Goal: Check status

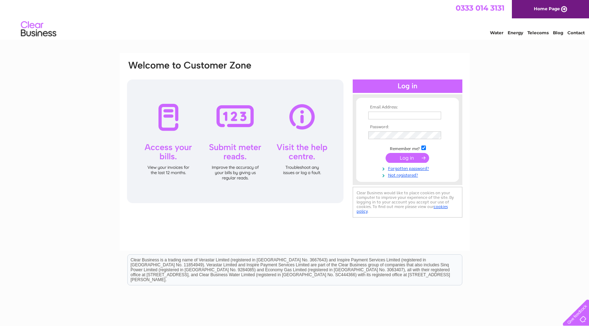
type input "[EMAIL_ADDRESS][DOMAIN_NAME]"
click at [401, 155] on input "submit" at bounding box center [406, 158] width 43 height 10
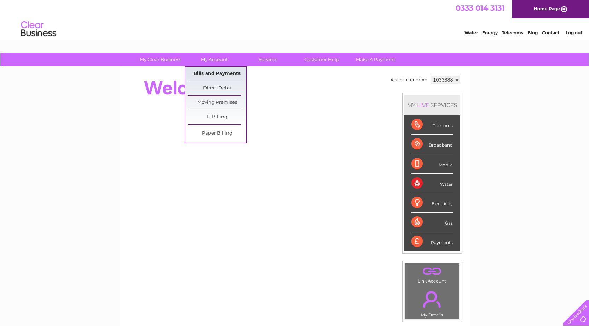
click at [218, 69] on link "Bills and Payments" at bounding box center [217, 74] width 58 height 14
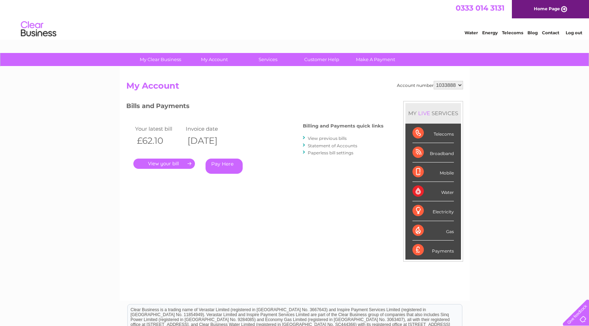
click at [155, 160] on link "." at bounding box center [164, 164] width 62 height 10
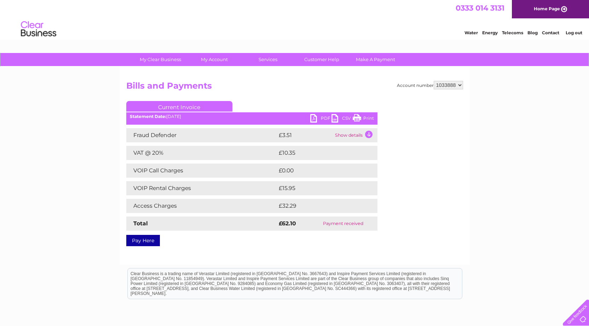
click at [316, 117] on link "PDF" at bounding box center [320, 119] width 21 height 10
click at [367, 117] on link "Print" at bounding box center [362, 119] width 21 height 10
